Goal: Book appointment/travel/reservation

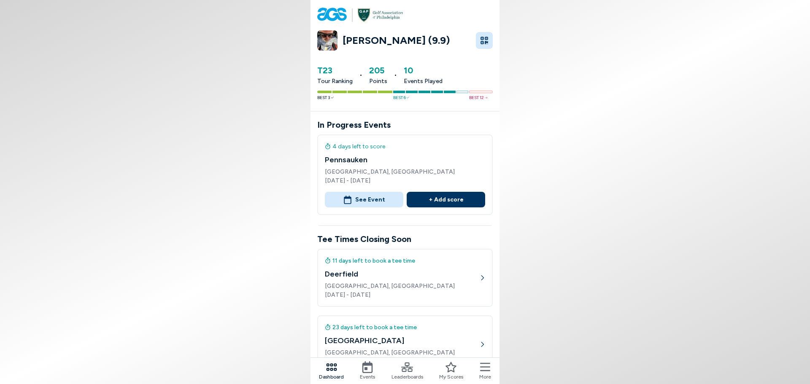
click at [366, 192] on button "See Event" at bounding box center [364, 200] width 78 height 16
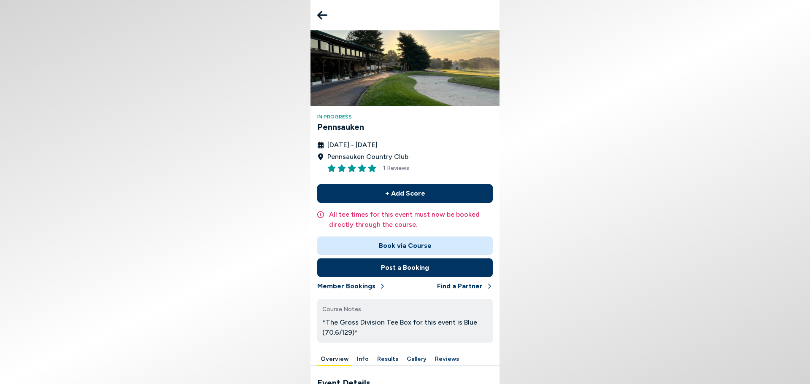
click at [383, 359] on button "Results" at bounding box center [388, 359] width 28 height 13
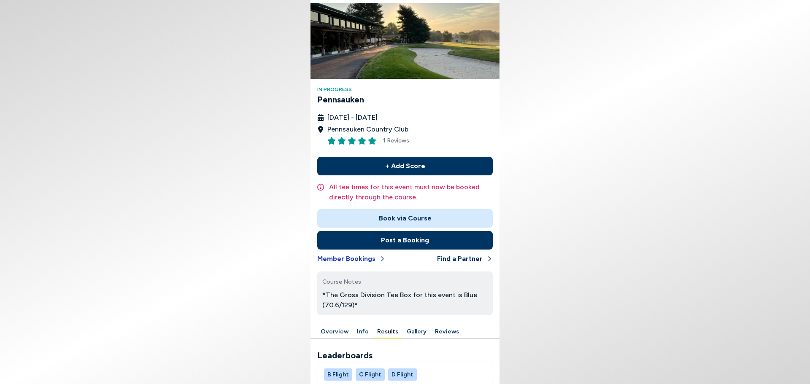
scroll to position [42, 0]
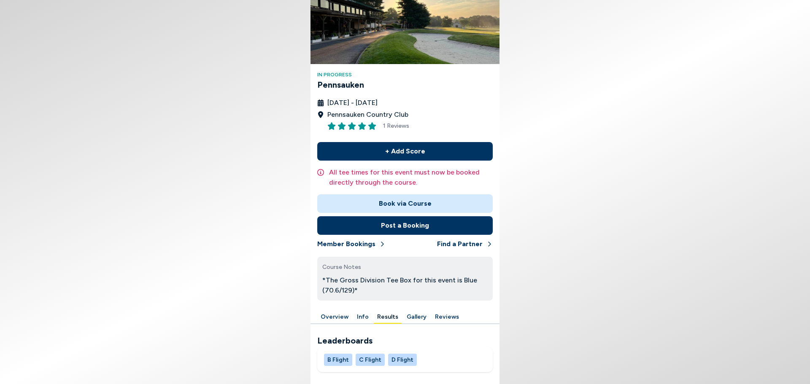
click at [340, 356] on button "B Flight" at bounding box center [338, 360] width 28 height 12
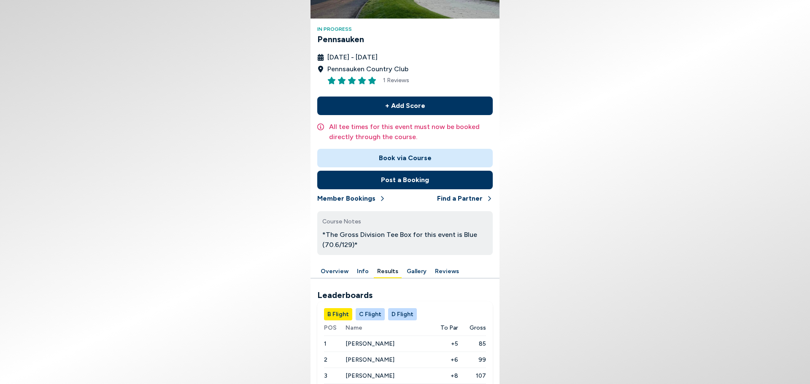
scroll to position [129, 0]
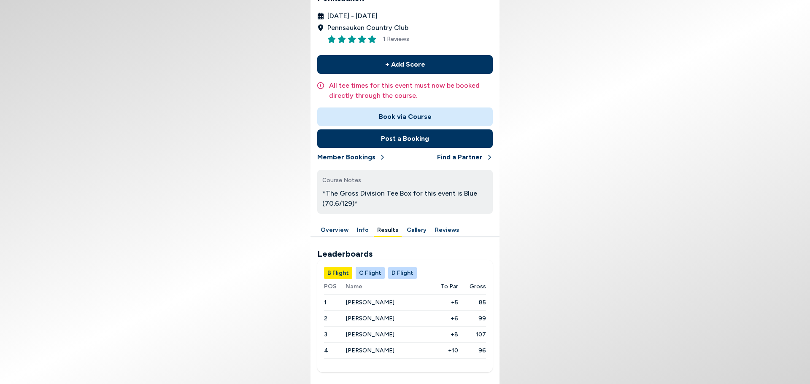
click at [367, 273] on button "C Flight" at bounding box center [370, 273] width 29 height 12
click at [329, 271] on button "B Flight" at bounding box center [338, 273] width 28 height 12
click at [375, 272] on button "C Flight" at bounding box center [370, 273] width 29 height 12
click at [396, 271] on button "D Flight" at bounding box center [402, 273] width 29 height 12
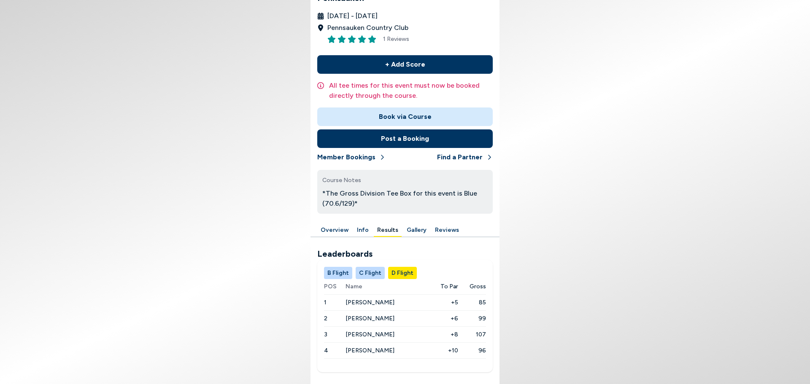
drag, startPoint x: 362, startPoint y: 273, endPoint x: 357, endPoint y: 275, distance: 4.8
click at [362, 274] on button "C Flight" at bounding box center [370, 273] width 29 height 12
click at [342, 274] on button "B Flight" at bounding box center [338, 273] width 28 height 12
click at [460, 156] on button "Find a Partner" at bounding box center [465, 157] width 56 height 19
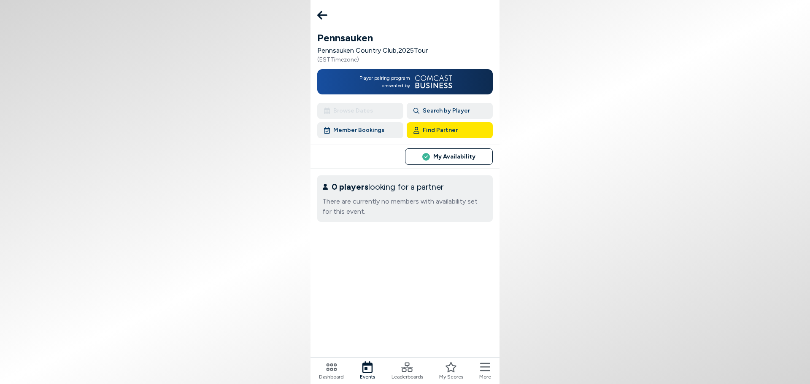
click at [366, 135] on button "Member Bookings" at bounding box center [360, 130] width 86 height 16
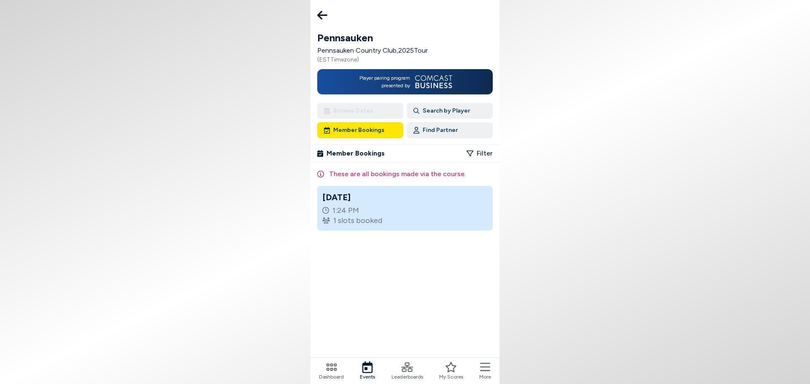
click at [396, 212] on div "1:24 PM" at bounding box center [404, 210] width 165 height 10
